Goal: Communication & Community: Share content

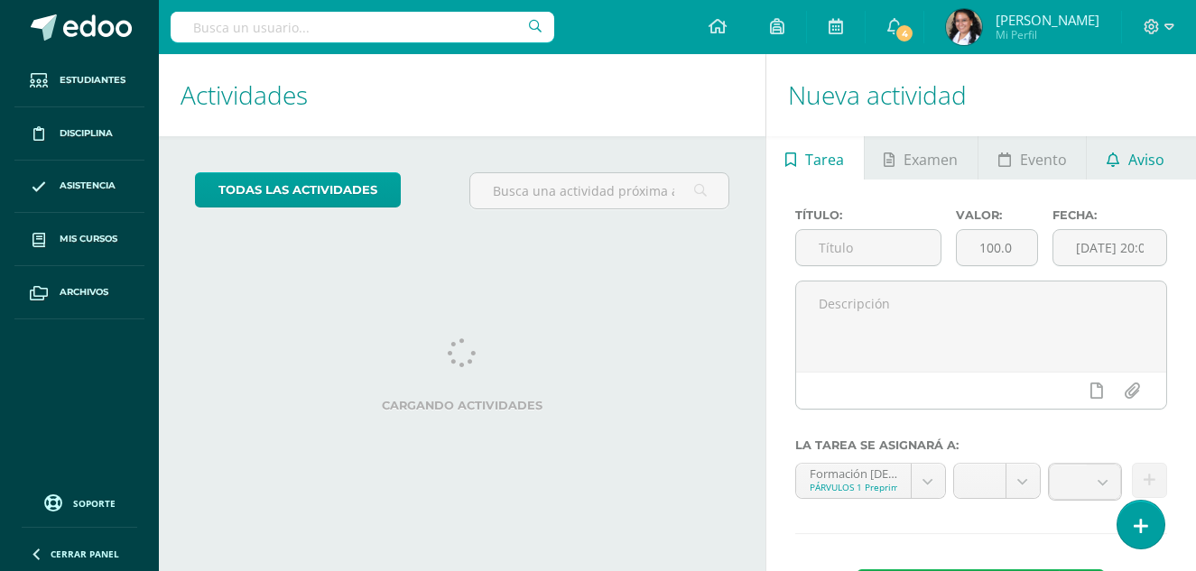
click at [1111, 153] on icon at bounding box center [1112, 160] width 13 height 14
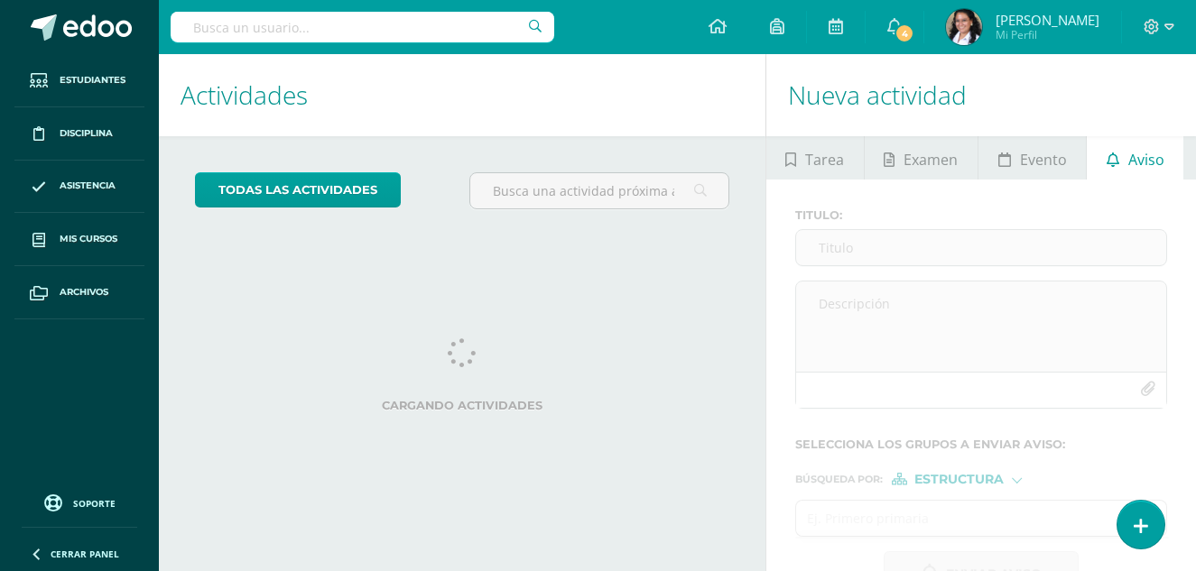
scroll to position [55, 0]
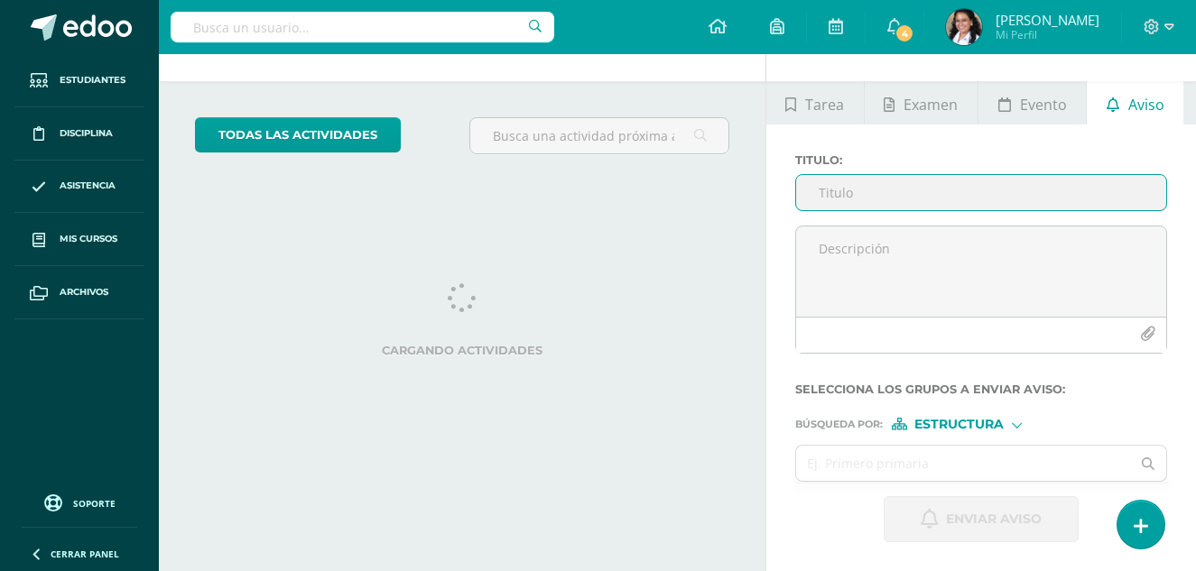
click at [928, 190] on input "Titulo :" at bounding box center [981, 192] width 370 height 35
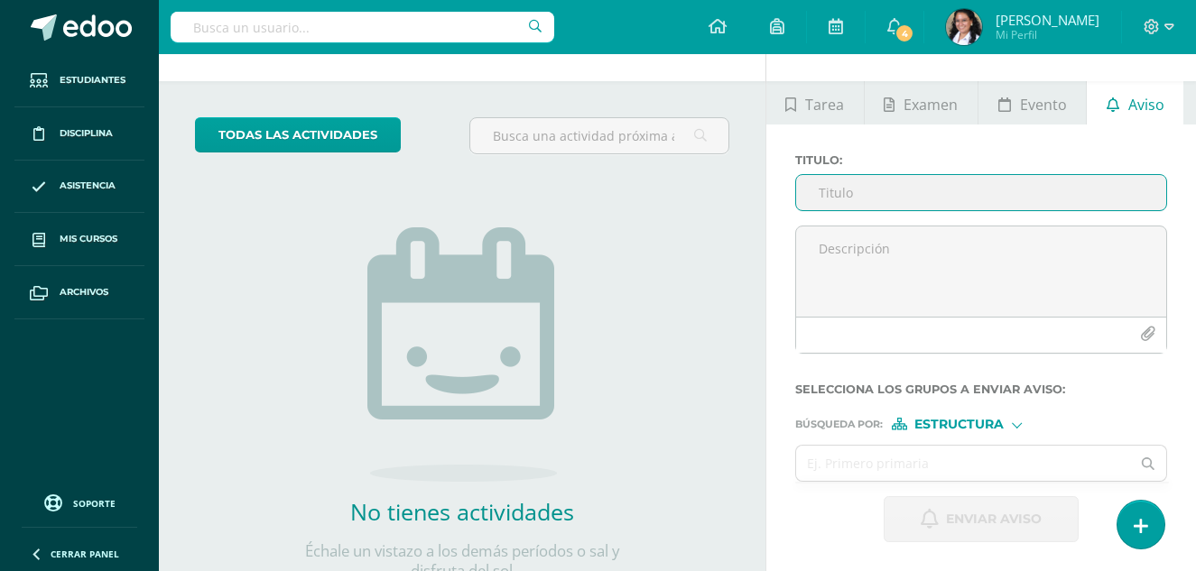
scroll to position [180, 0]
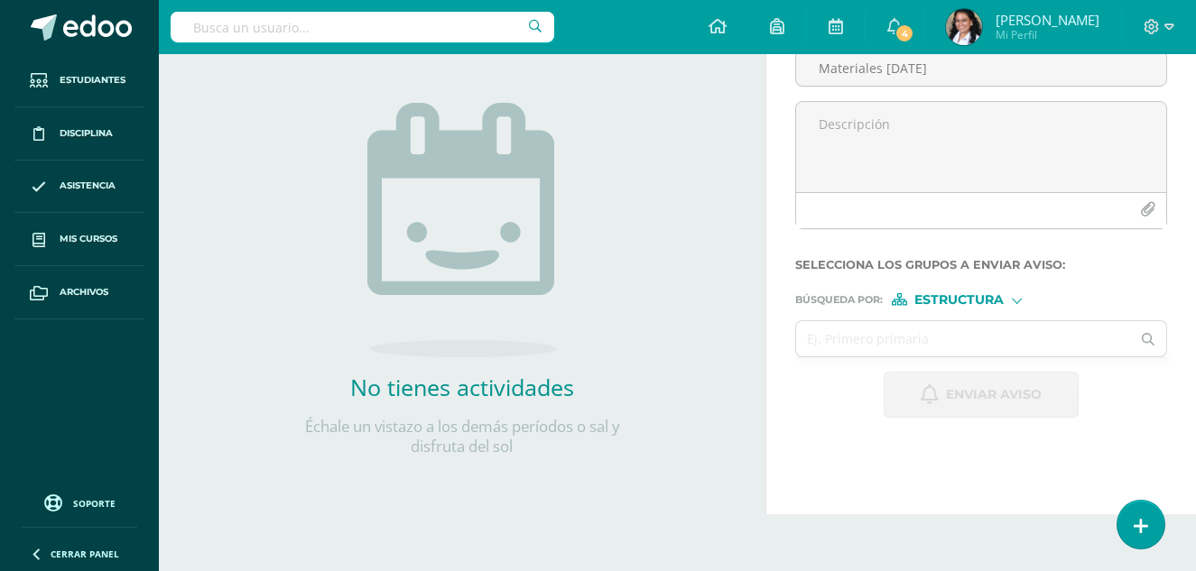
click at [732, 158] on div "todas las Actividades No tienes actividades Échale un vistazo a los demás perío…" at bounding box center [462, 236] width 606 height 558
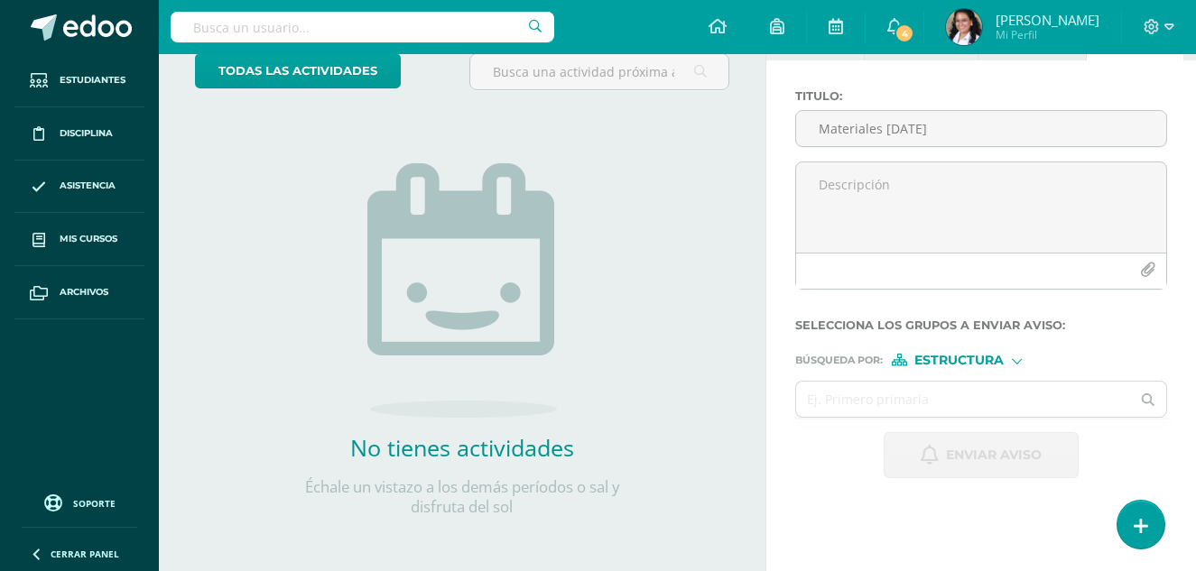
scroll to position [0, 0]
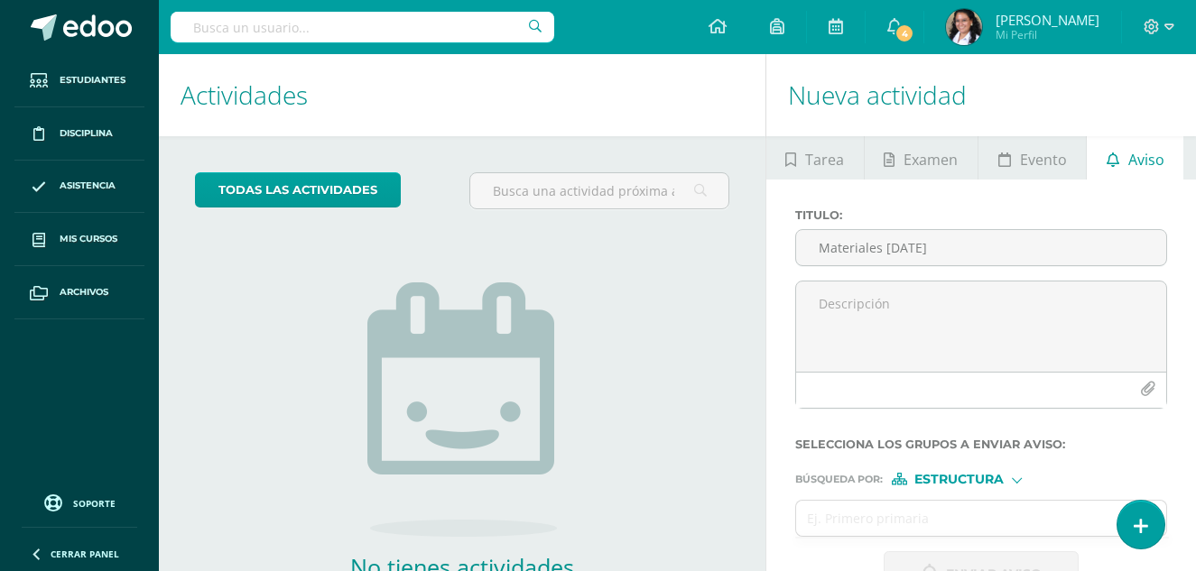
click at [955, 268] on div "Titulo : Materiales [DATE]" at bounding box center [981, 244] width 386 height 72
click at [959, 250] on input "Materiales [DATE]" at bounding box center [981, 247] width 370 height 35
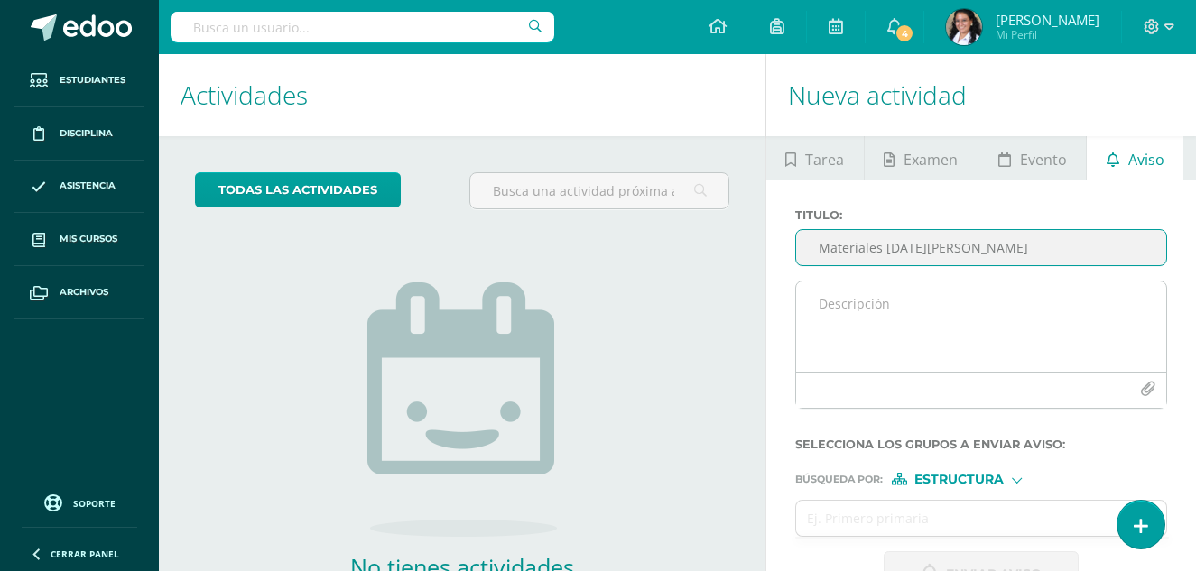
type input "Materiales [DATE][PERSON_NAME]"
click at [882, 375] on div at bounding box center [981, 390] width 370 height 36
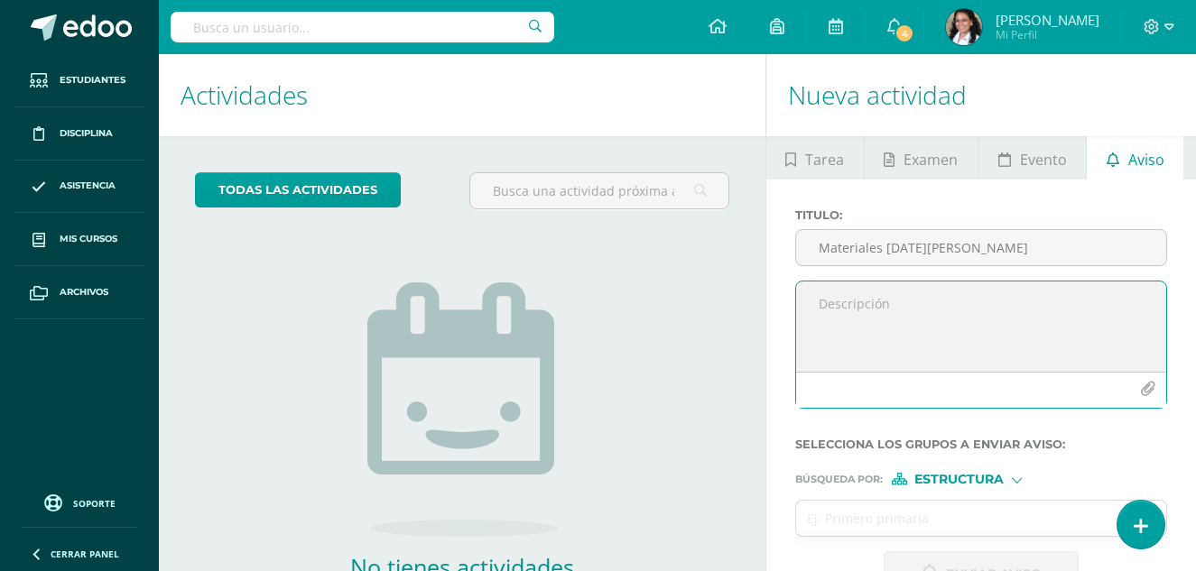
click at [893, 344] on textarea at bounding box center [981, 327] width 370 height 90
click at [1053, 319] on textarea "Padres de familia, para el [DATE][PERSON_NAME], pido su colaboración enviando 2…" at bounding box center [981, 327] width 370 height 90
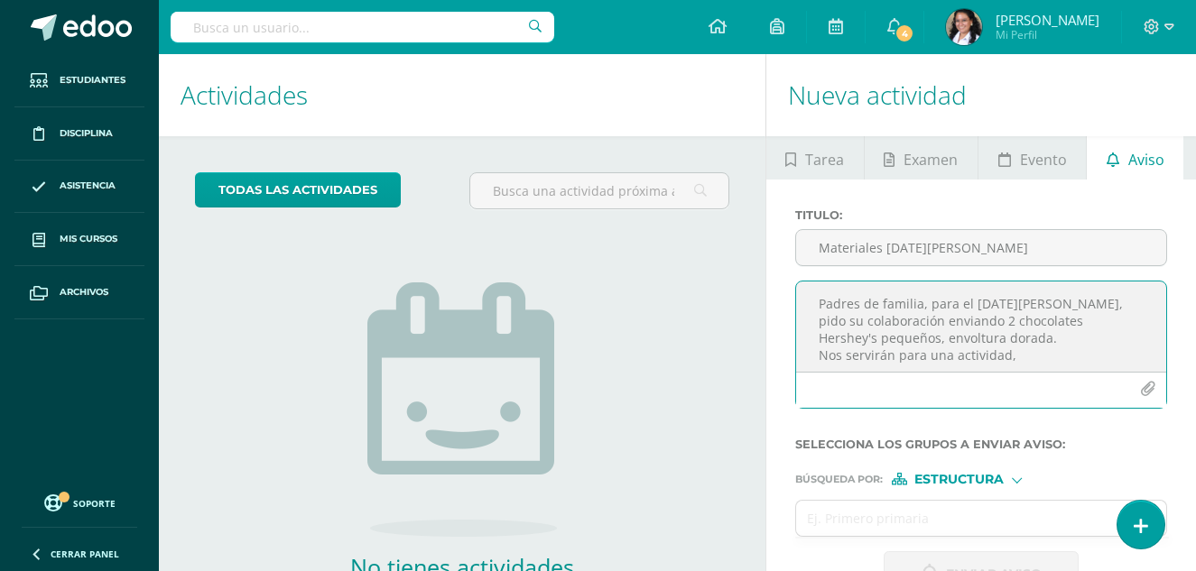
click at [985, 342] on textarea "Padres de familia, para el [DATE][PERSON_NAME], pido su colaboración enviando 2…" at bounding box center [981, 327] width 370 height 90
type textarea "Padres de familia, para el [DATE][PERSON_NAME], pido su colaboración enviando 2…"
click at [1146, 394] on icon "button" at bounding box center [1147, 389] width 15 height 15
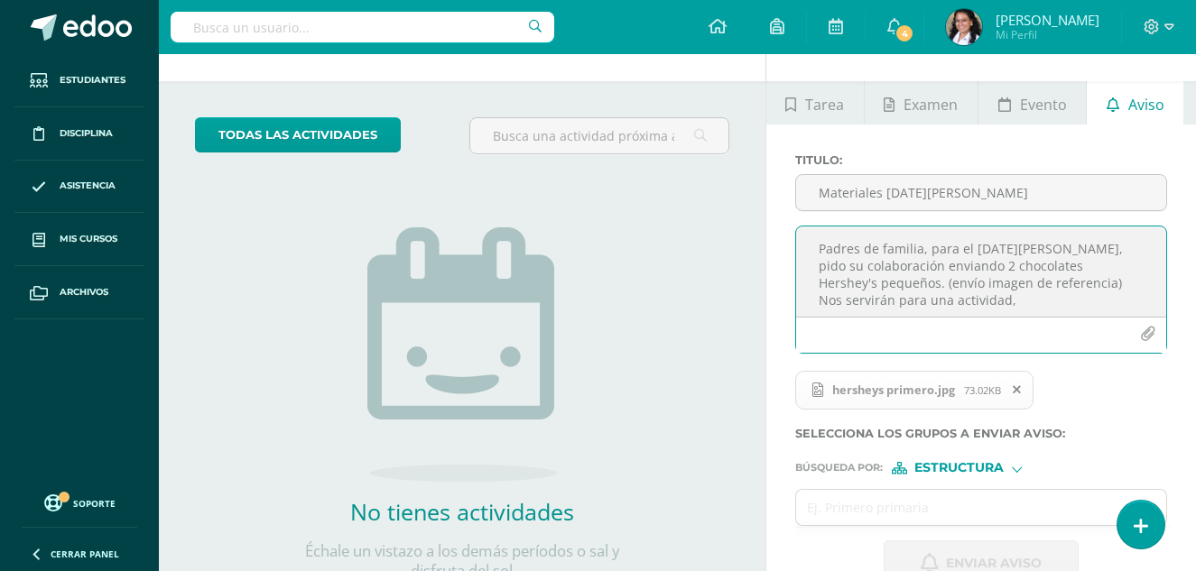
scroll to position [271, 0]
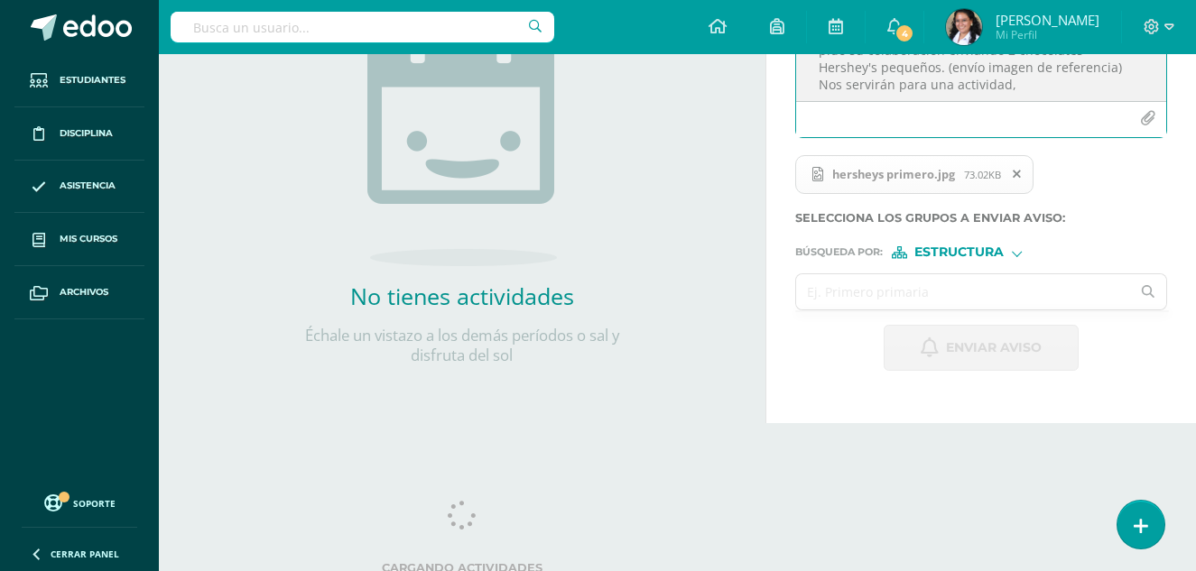
click at [896, 300] on input "text" at bounding box center [963, 291] width 335 height 35
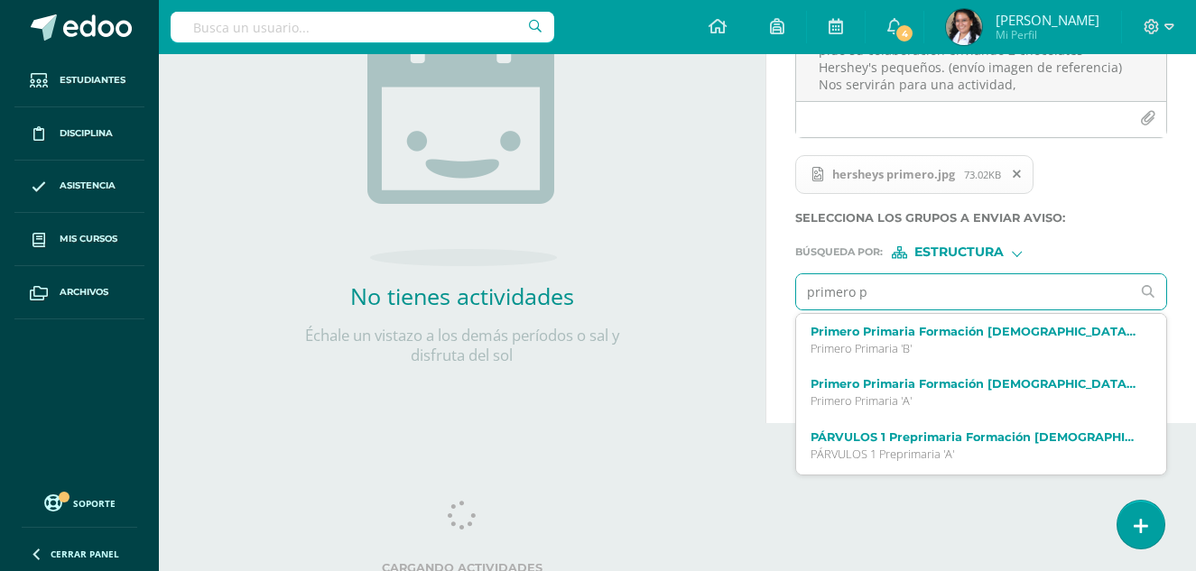
type input "primero pr"
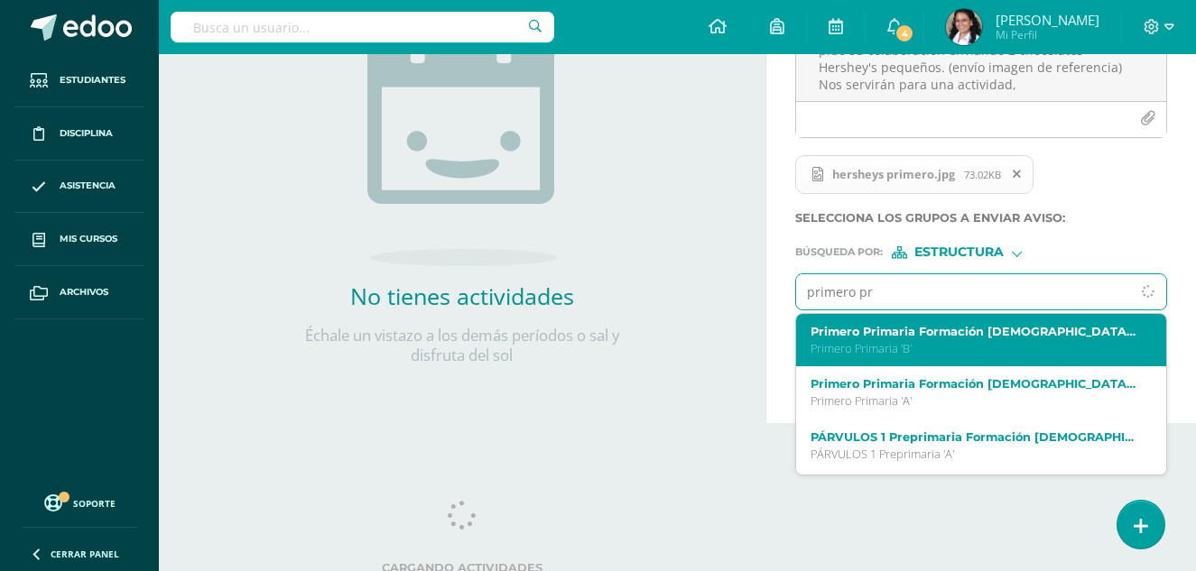
click at [880, 325] on label "Primero Primaria Formación [DEMOGRAPHIC_DATA] B" at bounding box center [974, 332] width 328 height 14
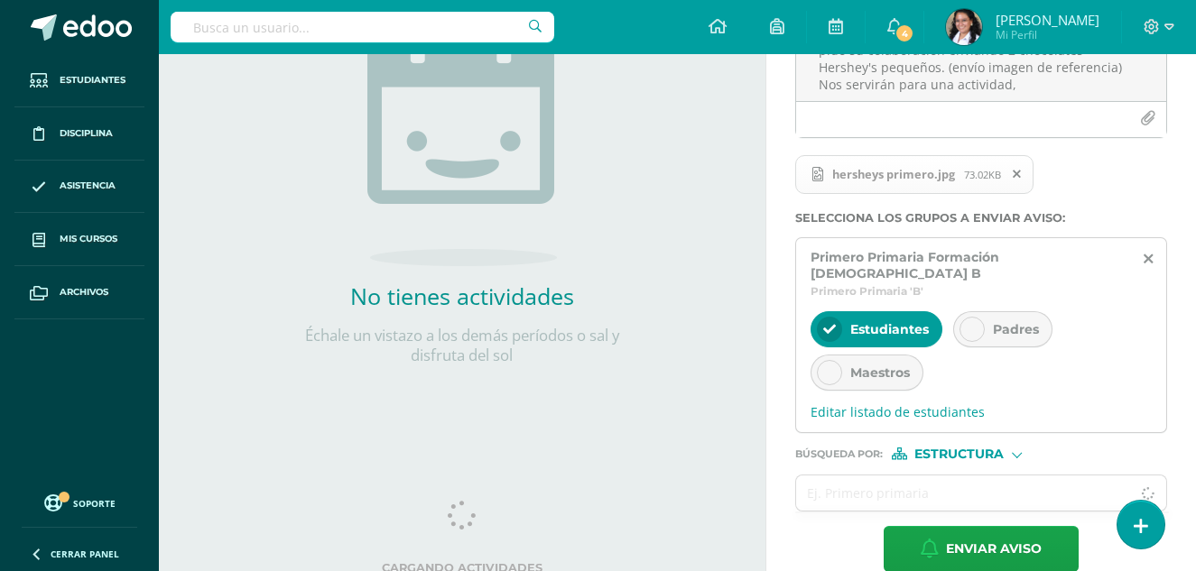
click at [996, 291] on div "Primero Primaria Formación [DEMOGRAPHIC_DATA] B Primero Primaria 'B' Estudiante…" at bounding box center [981, 335] width 372 height 197
click at [982, 317] on div at bounding box center [971, 329] width 25 height 25
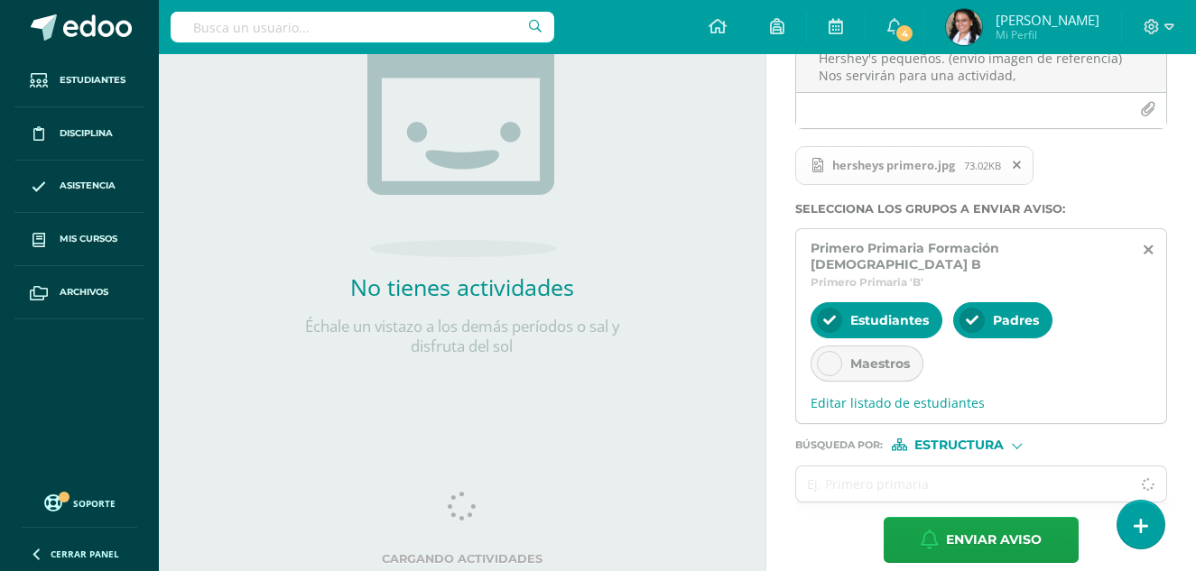
scroll to position [285, 0]
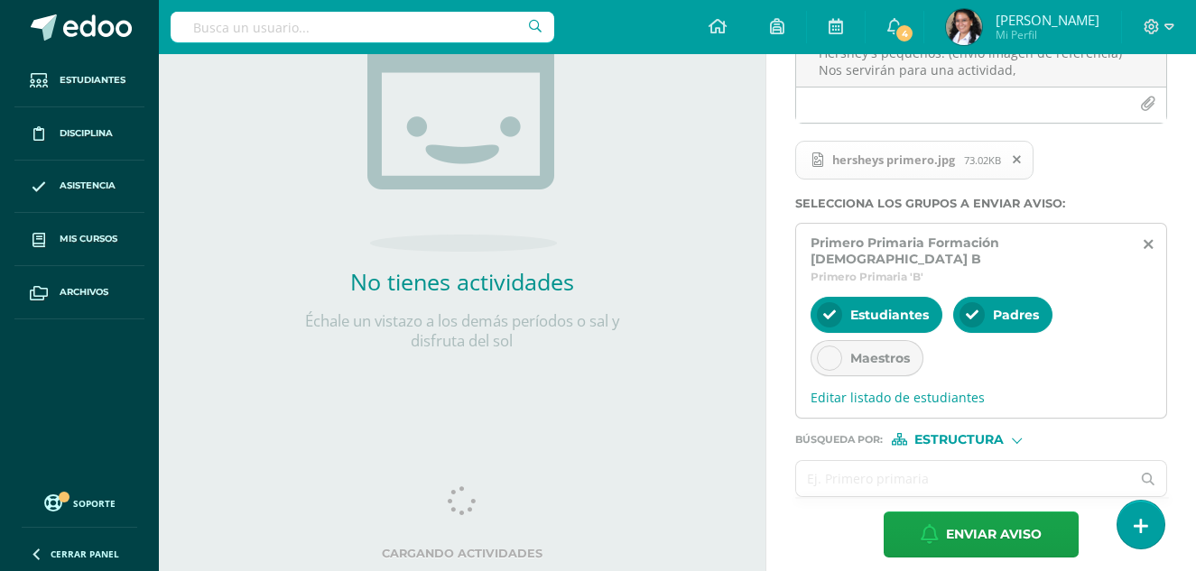
click at [857, 461] on input "text" at bounding box center [963, 478] width 335 height 35
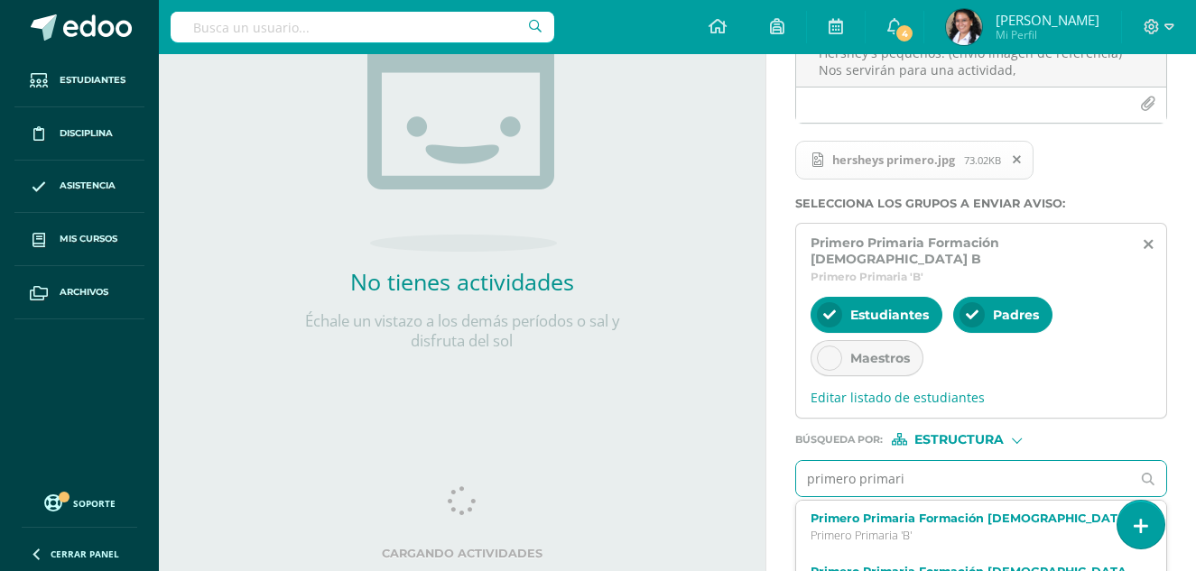
type input "primero primaria"
click at [977, 565] on label "Primero Primaria Formación [DEMOGRAPHIC_DATA] A" at bounding box center [974, 572] width 328 height 14
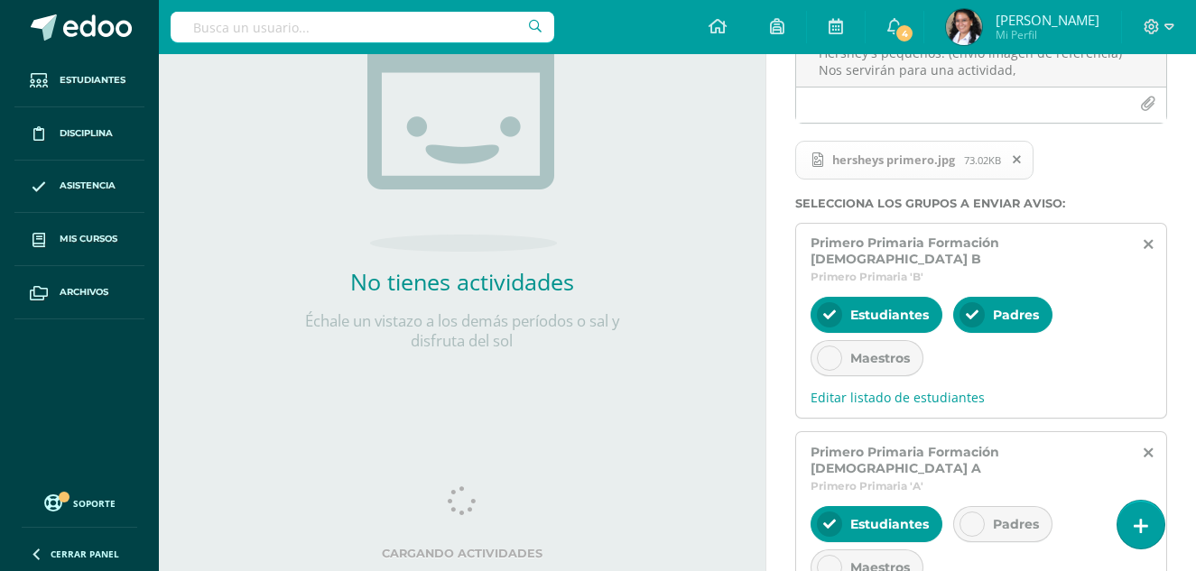
click at [978, 506] on div "Padres" at bounding box center [1002, 524] width 99 height 36
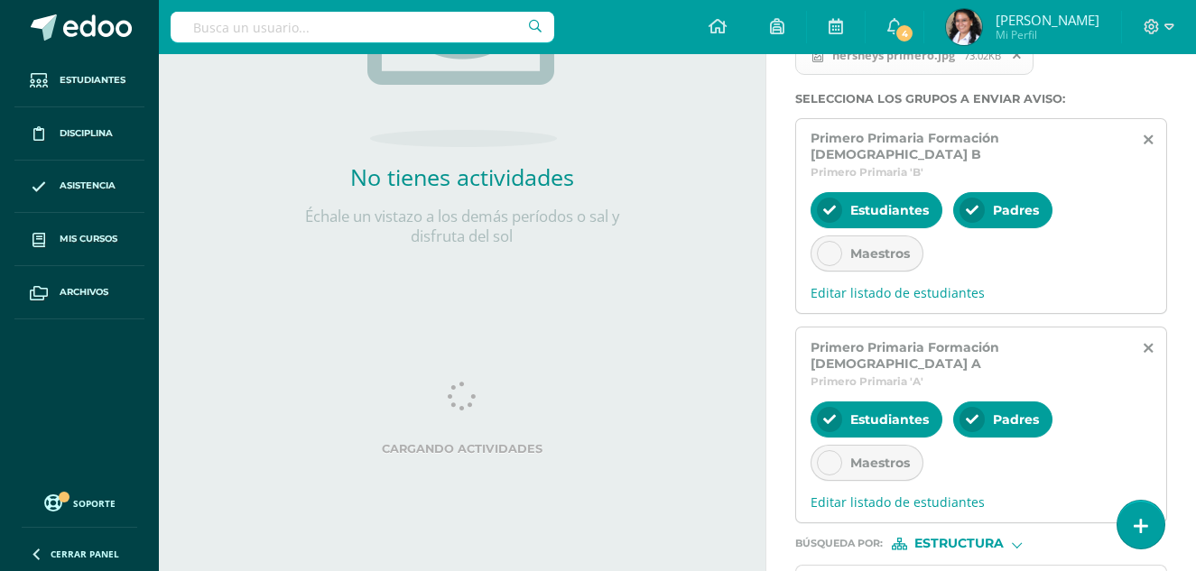
scroll to position [466, 0]
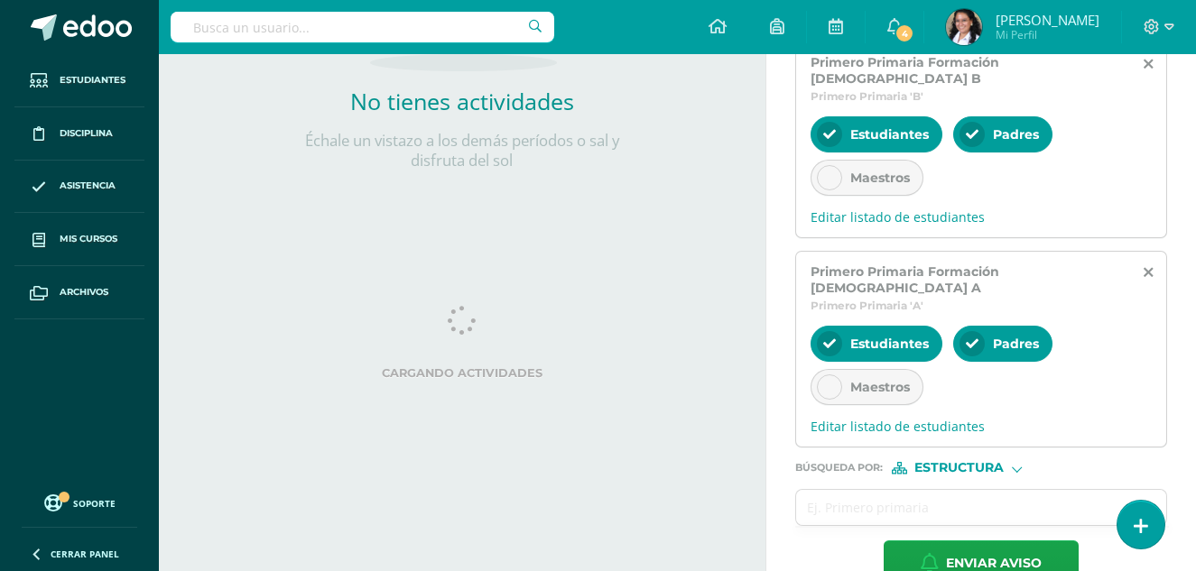
click at [931, 463] on span "Estructura" at bounding box center [958, 468] width 89 height 10
click at [929, 475] on span "Persona" at bounding box center [964, 484] width 145 height 23
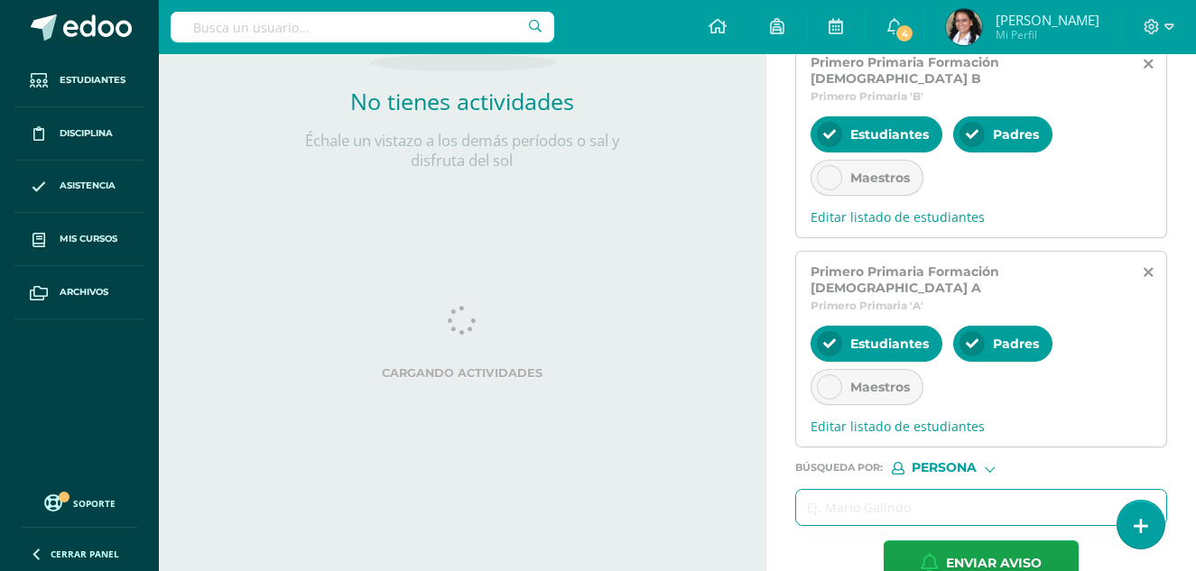
click at [886, 490] on input "text" at bounding box center [963, 507] width 335 height 35
type input "[PERSON_NAME] her"
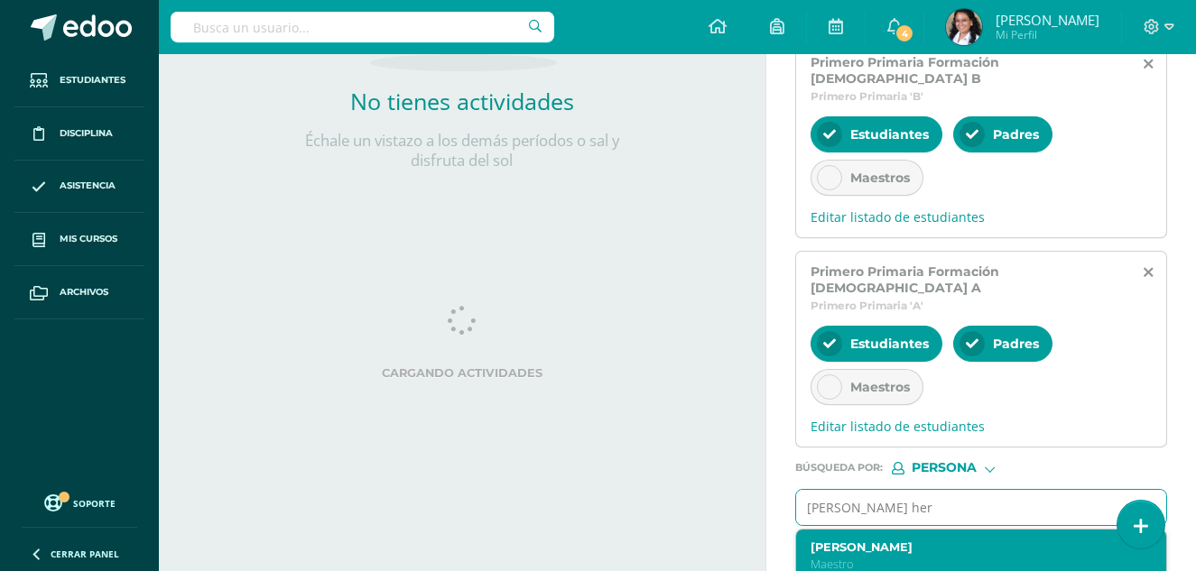
click at [893, 530] on div "[PERSON_NAME]" at bounding box center [981, 556] width 370 height 53
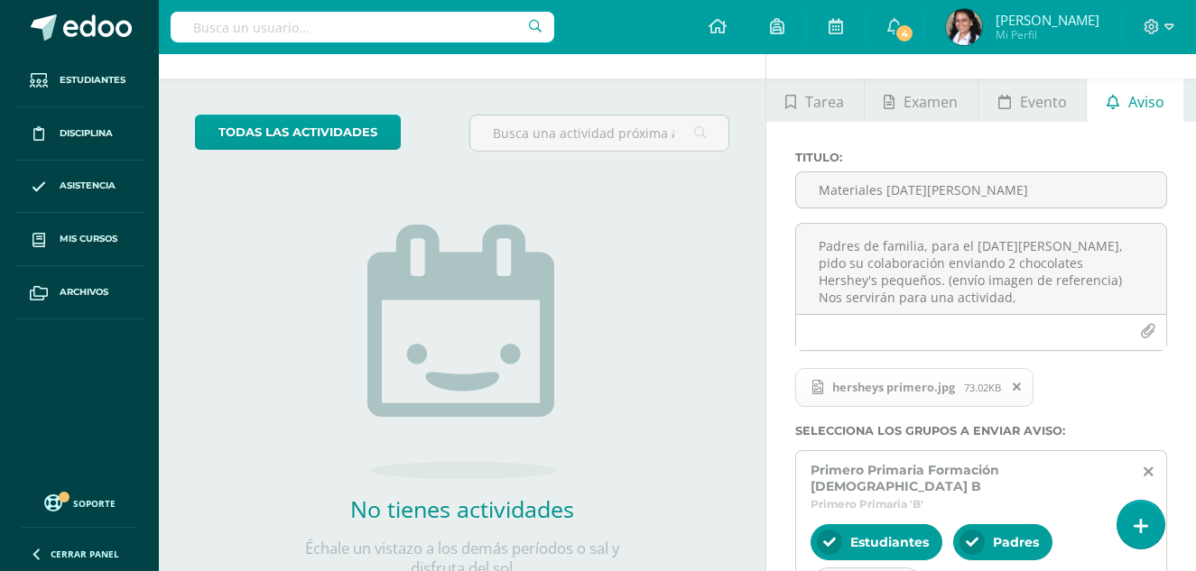
scroll to position [14, 0]
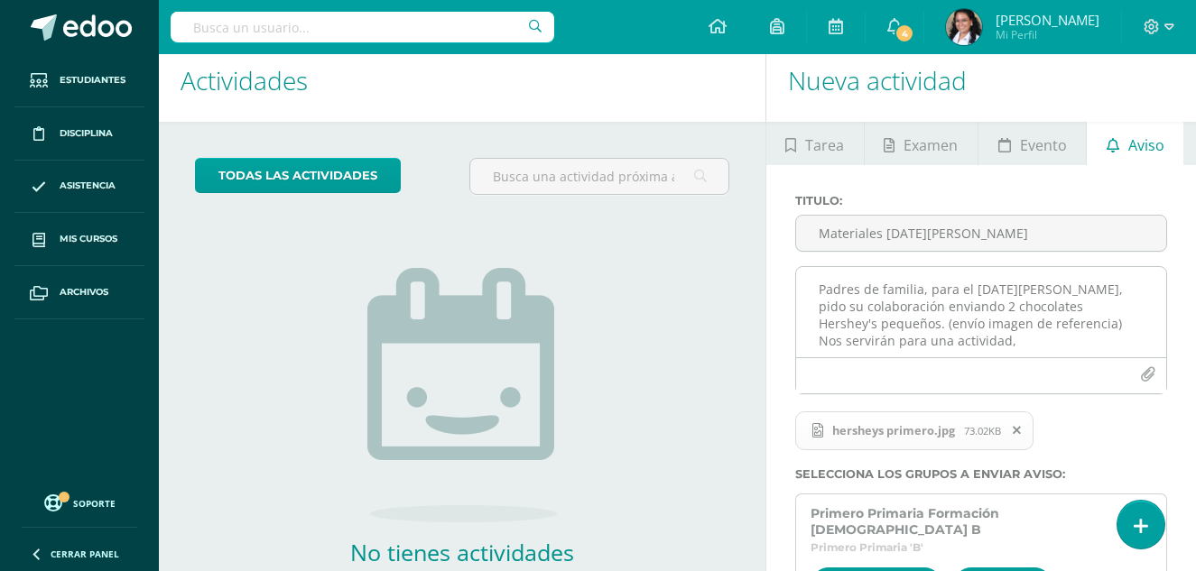
click at [1013, 345] on textarea "Padres de familia, para el [DATE][PERSON_NAME], pido su colaboración enviando 2…" at bounding box center [981, 312] width 370 height 90
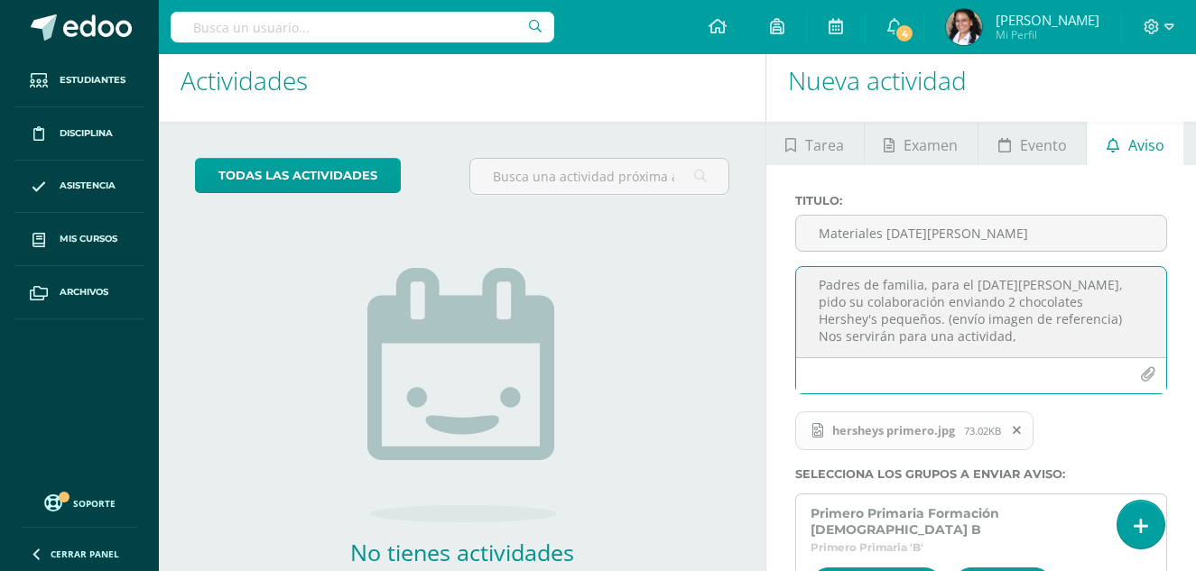
scroll to position [5, 0]
click at [1026, 338] on textarea "Padres de familia, para el [DATE][PERSON_NAME], pido su colaboración enviando 2…" at bounding box center [981, 312] width 370 height 90
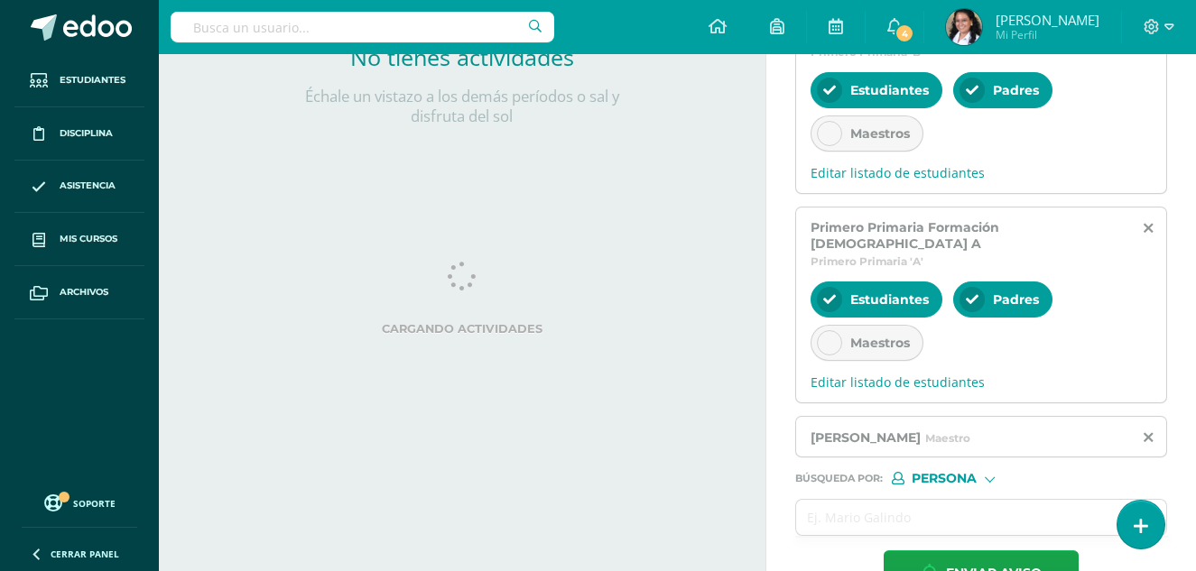
scroll to position [533, 0]
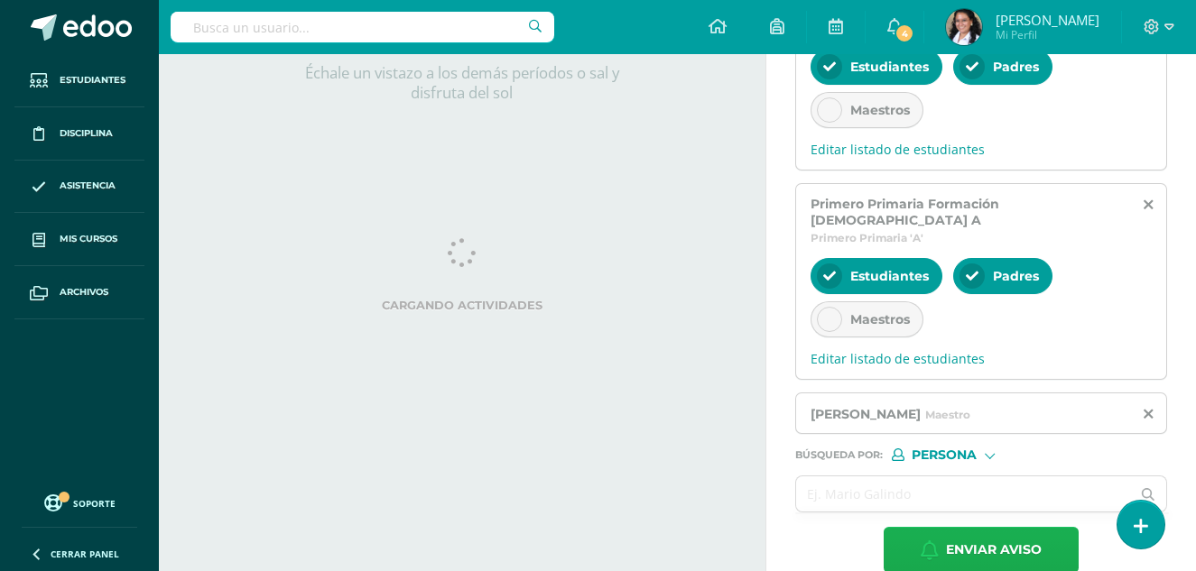
type textarea "Padres de familia, para el [DATE][PERSON_NAME], pido su colaboración enviando 2…"
click at [989, 528] on span "Enviar aviso" at bounding box center [994, 550] width 96 height 44
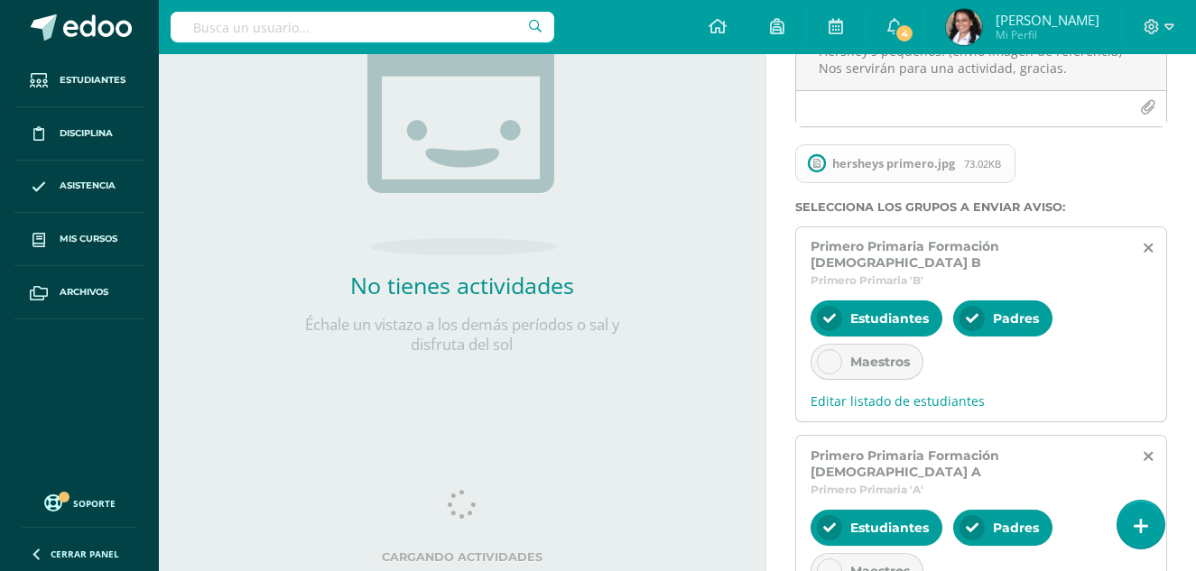
scroll to position [0, 0]
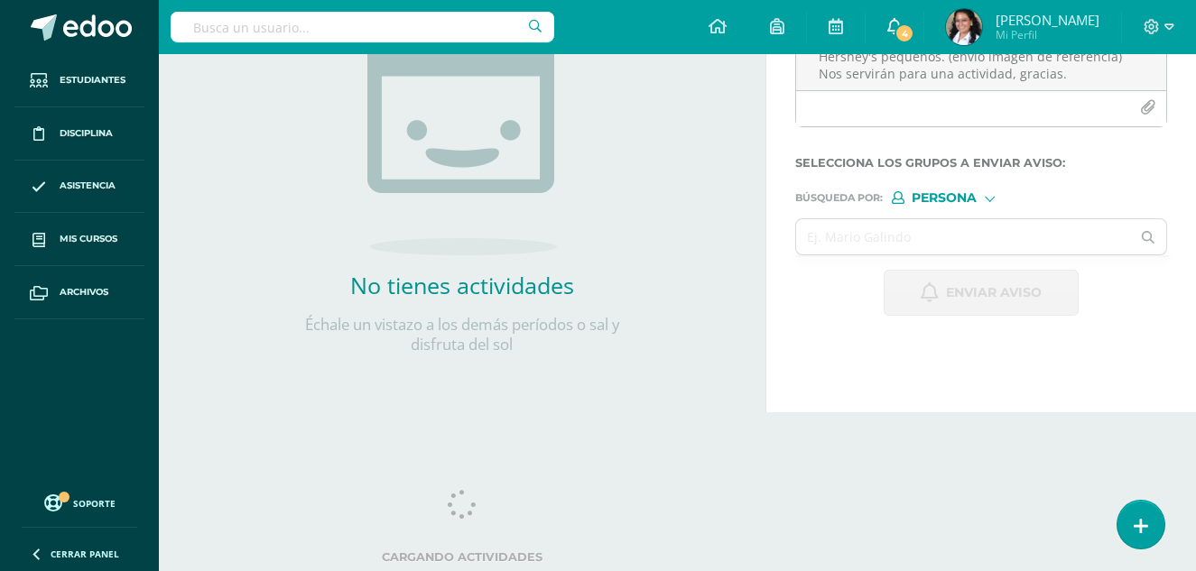
click at [914, 26] on span "4" at bounding box center [904, 33] width 20 height 20
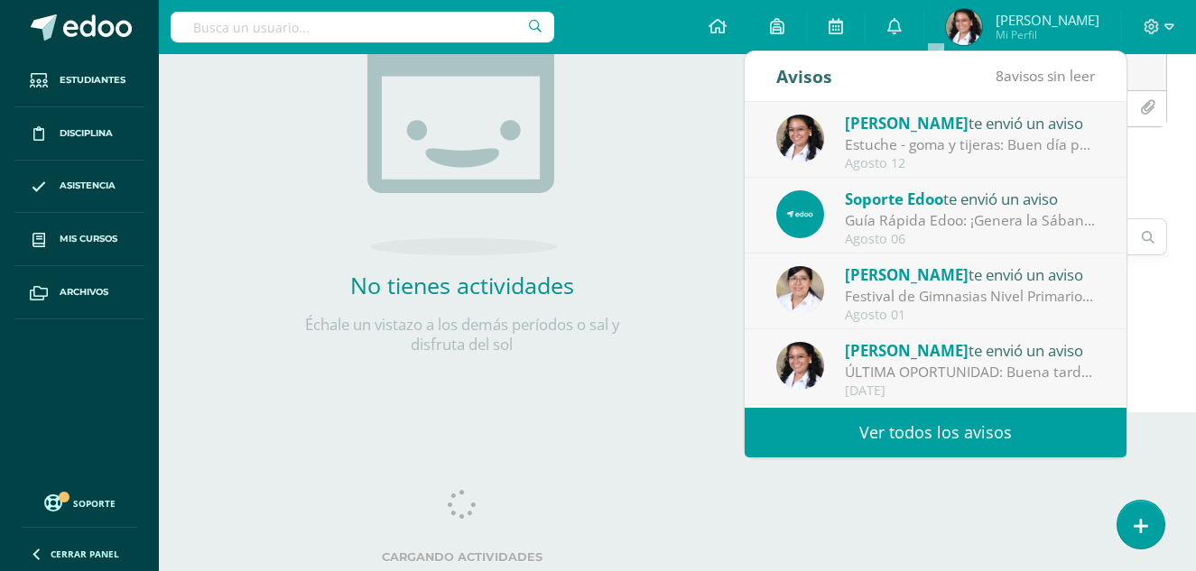
click at [901, 137] on div "Estuche - goma y tijeras: Buen día padres de familia, deseo que se encuentren m…" at bounding box center [970, 144] width 251 height 21
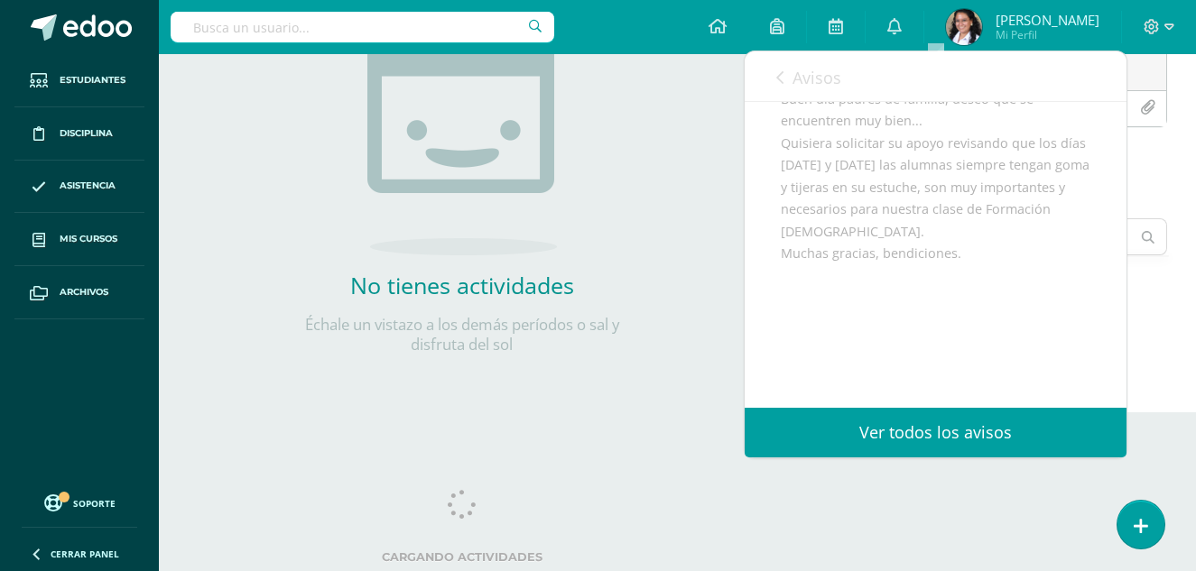
scroll to position [180, 0]
click at [805, 66] on link "Avisos" at bounding box center [808, 76] width 65 height 51
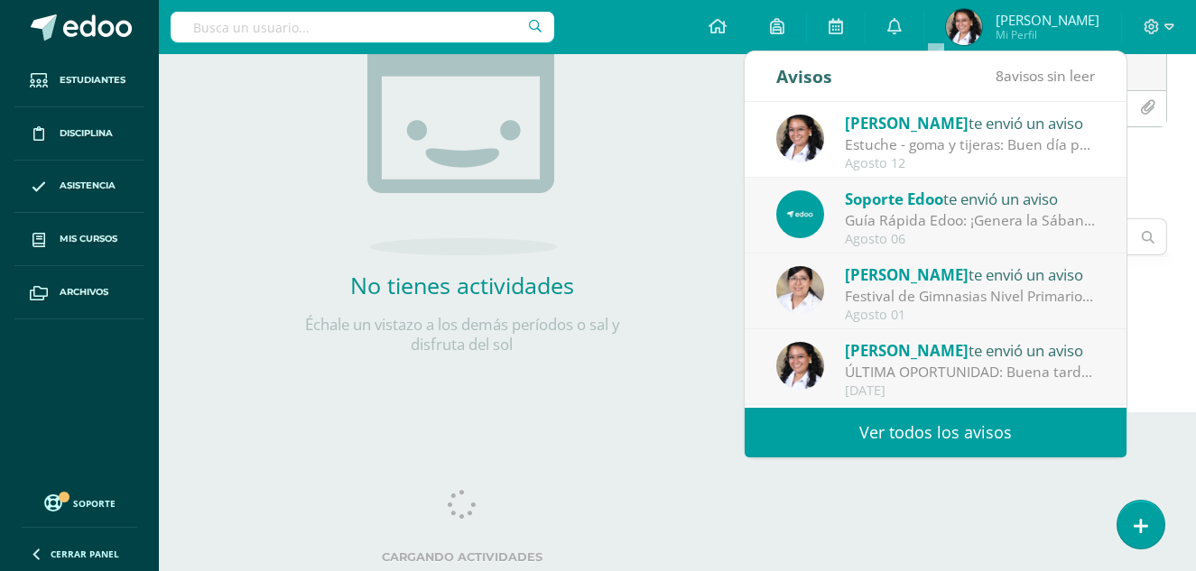
click at [871, 209] on div "Soporte Edoo te envió un aviso" at bounding box center [970, 198] width 251 height 23
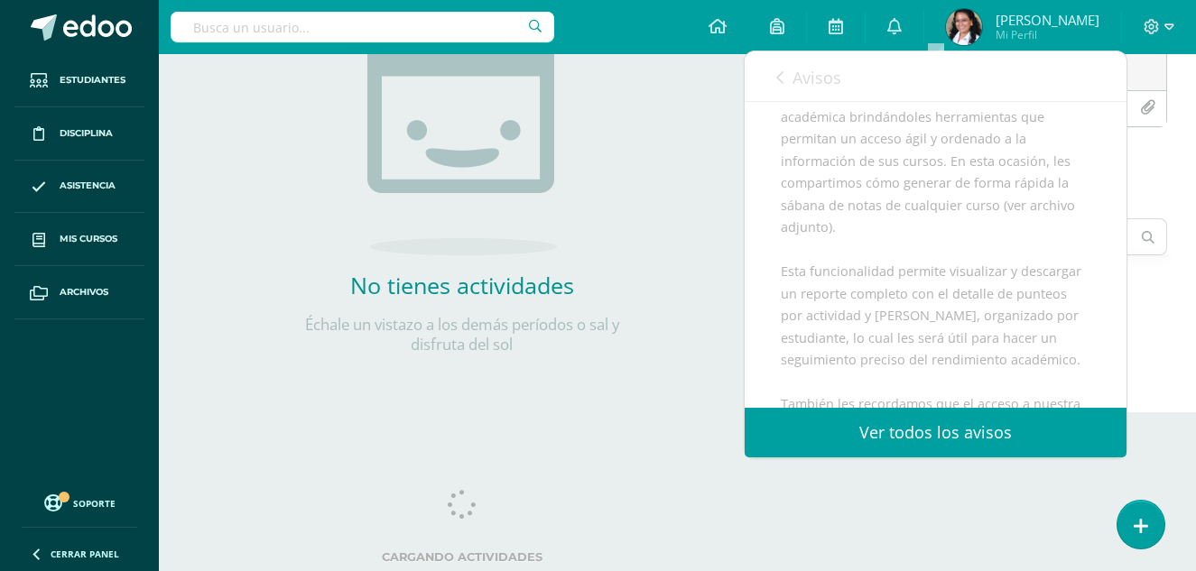
click at [797, 79] on span "Avisos" at bounding box center [816, 78] width 49 height 22
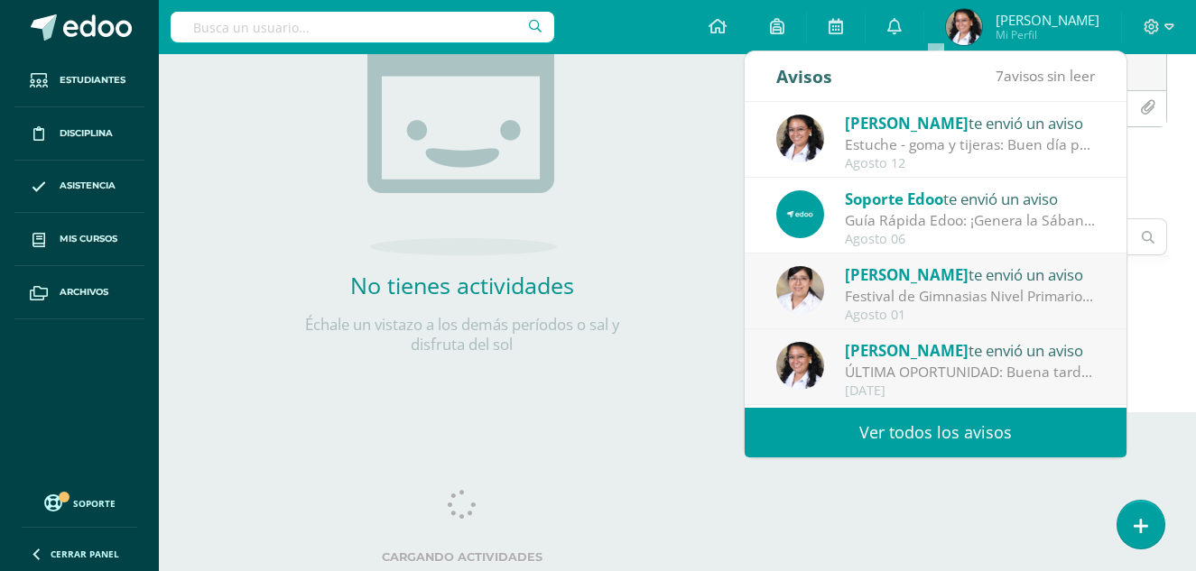
click at [868, 291] on div "Festival de Gimnasias Nivel Primario 2025: Buena tarde, les compartimos informa…" at bounding box center [970, 296] width 251 height 21
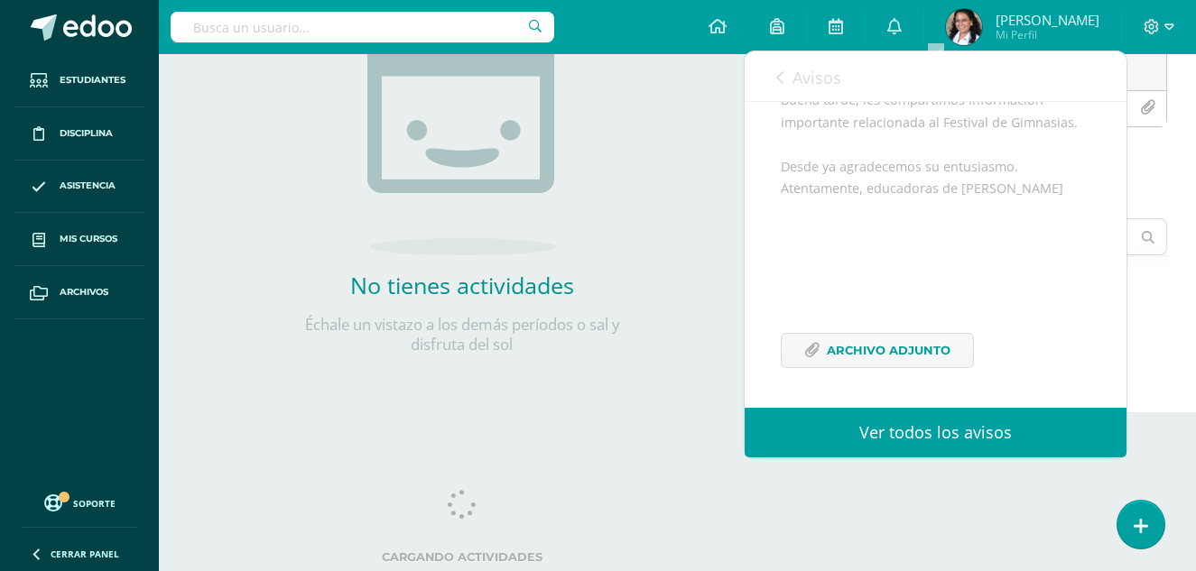
click at [821, 74] on span "Avisos" at bounding box center [816, 78] width 49 height 22
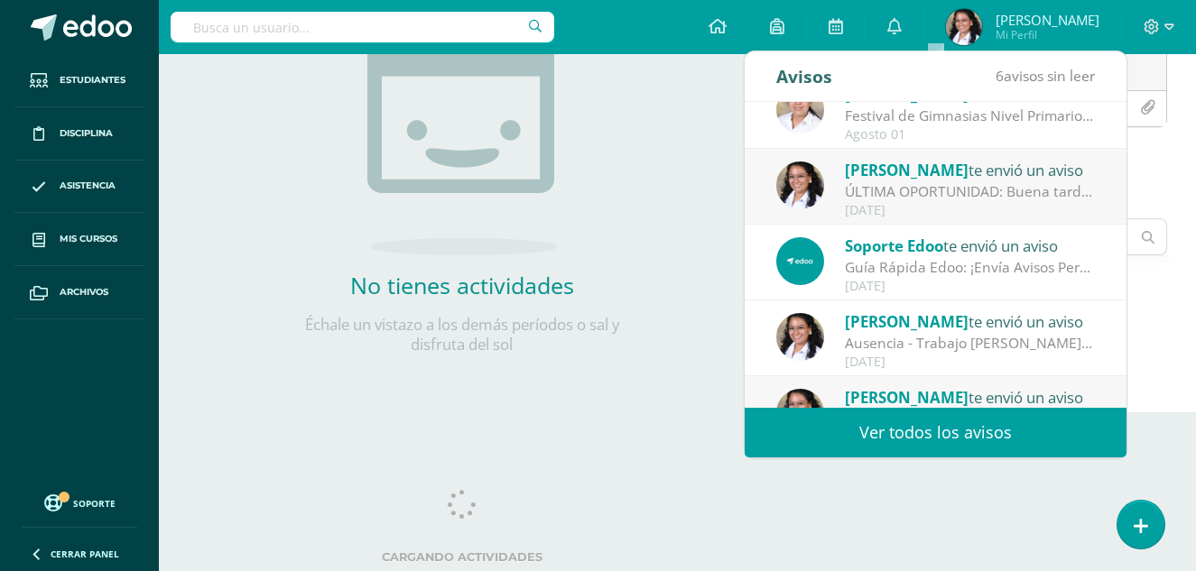
click at [930, 193] on div "ÚLTIMA OPORTUNIDAD: Buena tarde padres de familia. Se ha enviado repetidas vece…" at bounding box center [970, 191] width 251 height 21
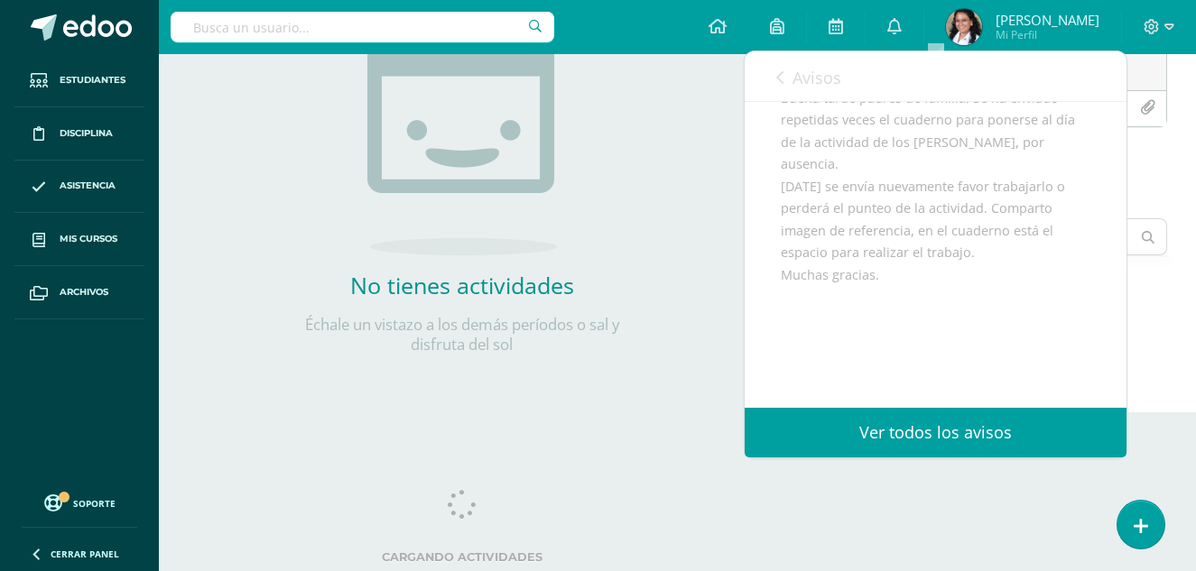
click at [679, 133] on div "todas las Actividades No tienes actividades Échale un vistazo a los demás perío…" at bounding box center [462, 134] width 606 height 558
